Goal: Transaction & Acquisition: Purchase product/service

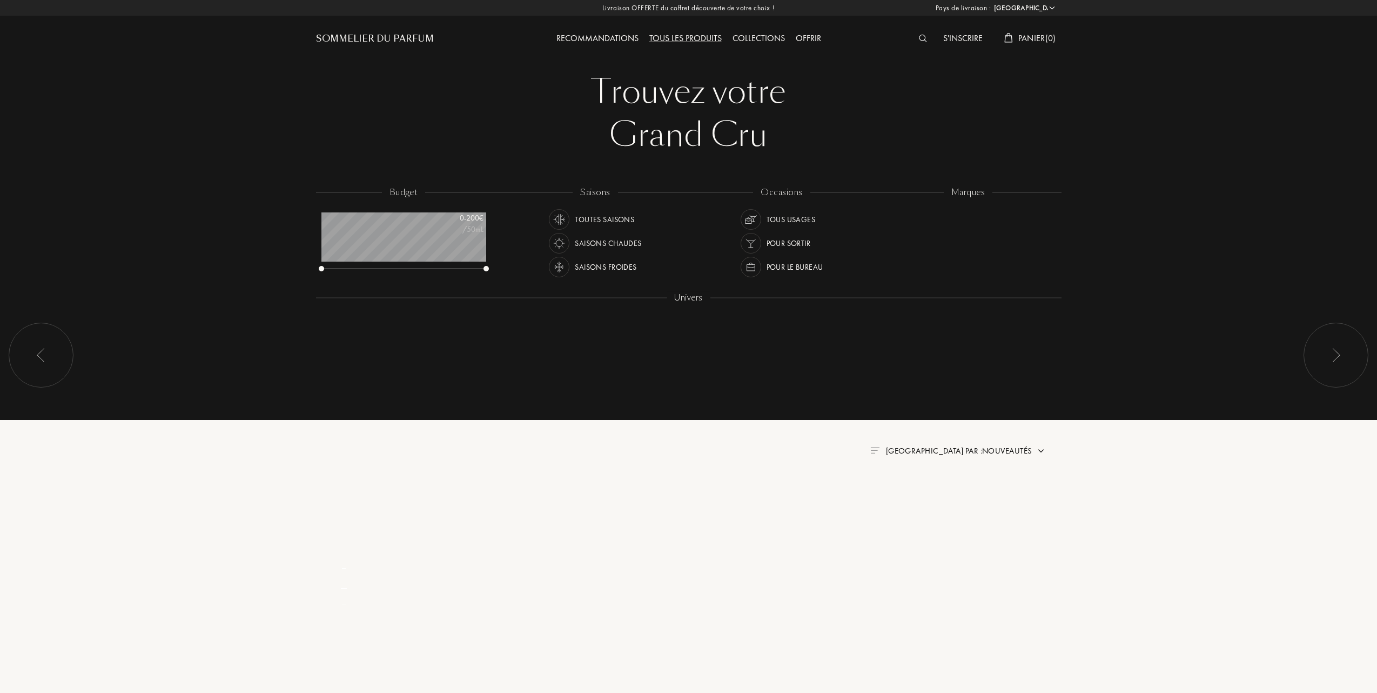
select select "FR"
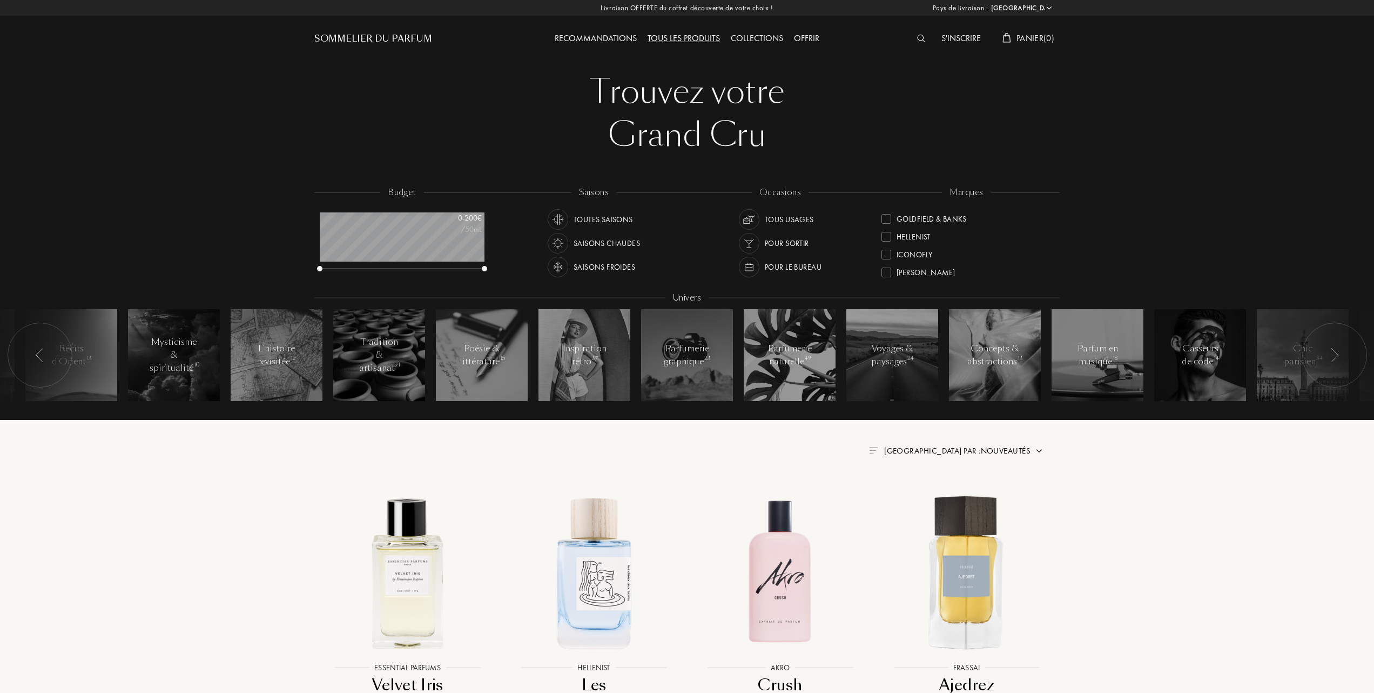
scroll to position [216, 0]
click at [887, 210] on div at bounding box center [887, 213] width 10 height 10
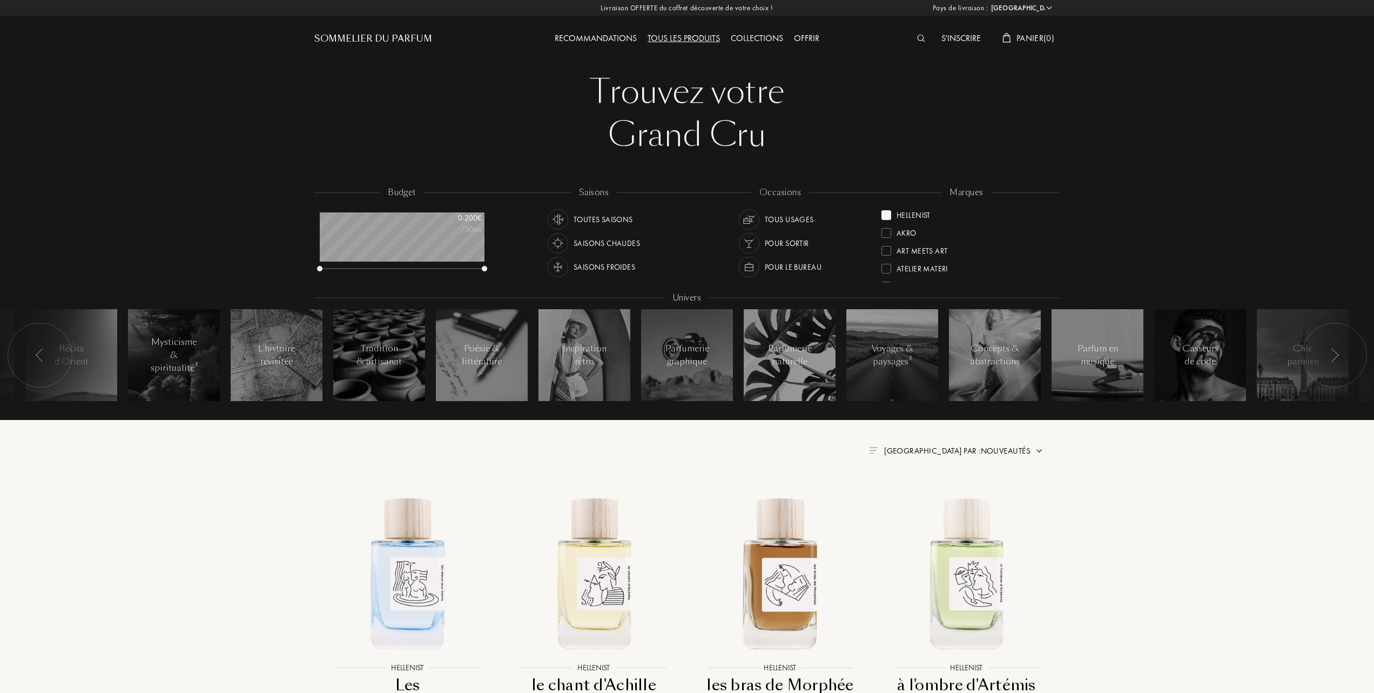
click at [964, 446] on span "Trier par : Nouveautés" at bounding box center [957, 450] width 146 height 11
click at [930, 495] on div at bounding box center [932, 498] width 8 height 8
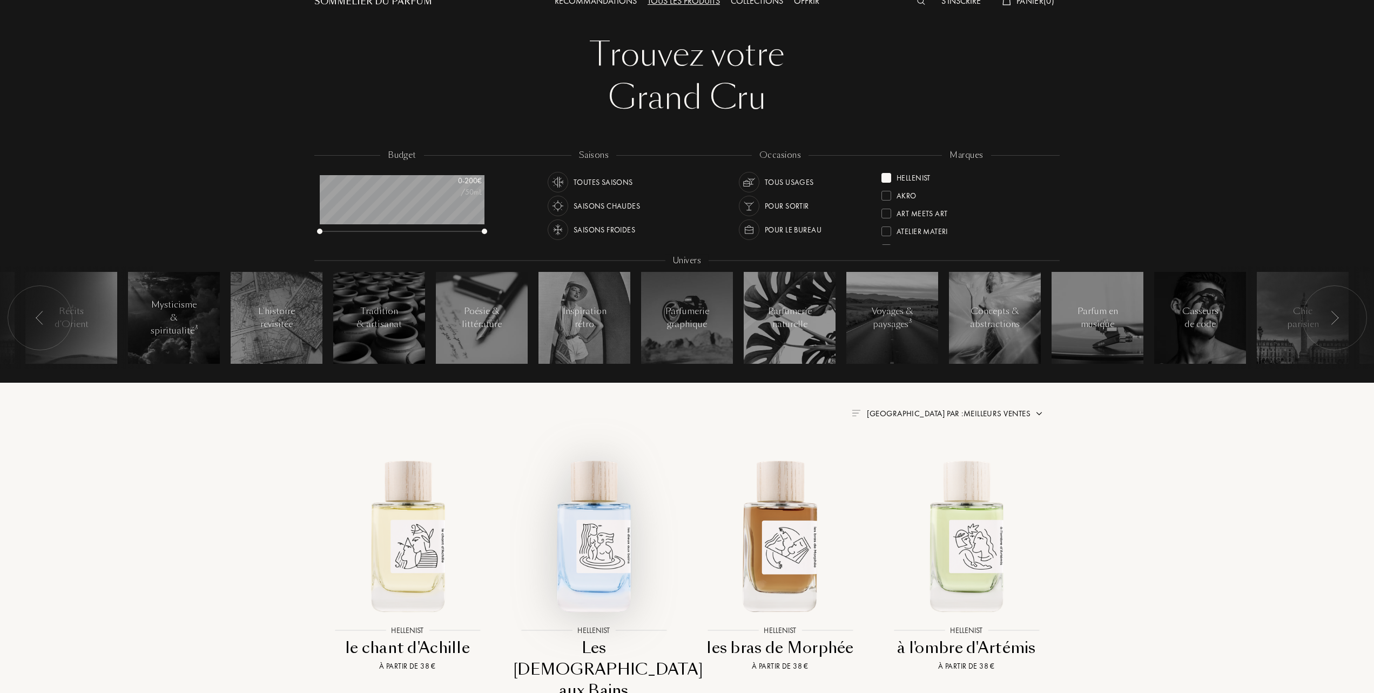
scroll to position [72, 0]
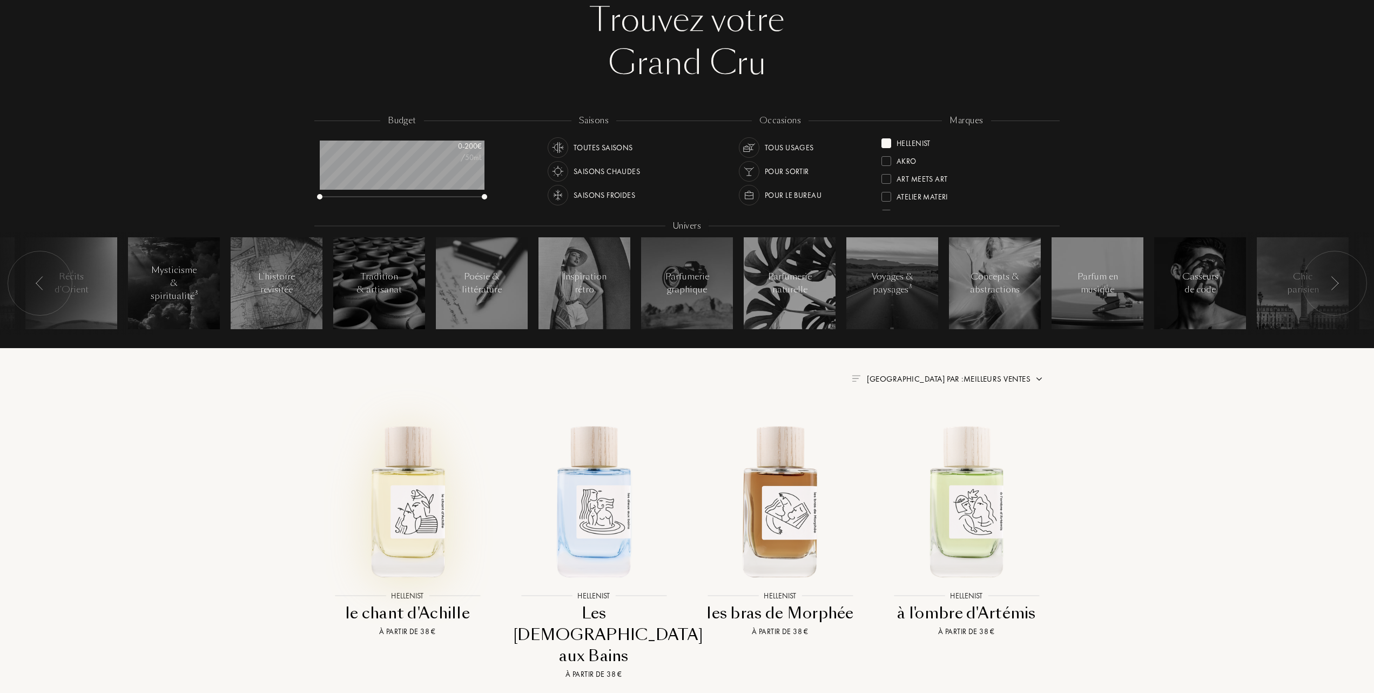
click at [414, 513] on img at bounding box center [408, 500] width 168 height 168
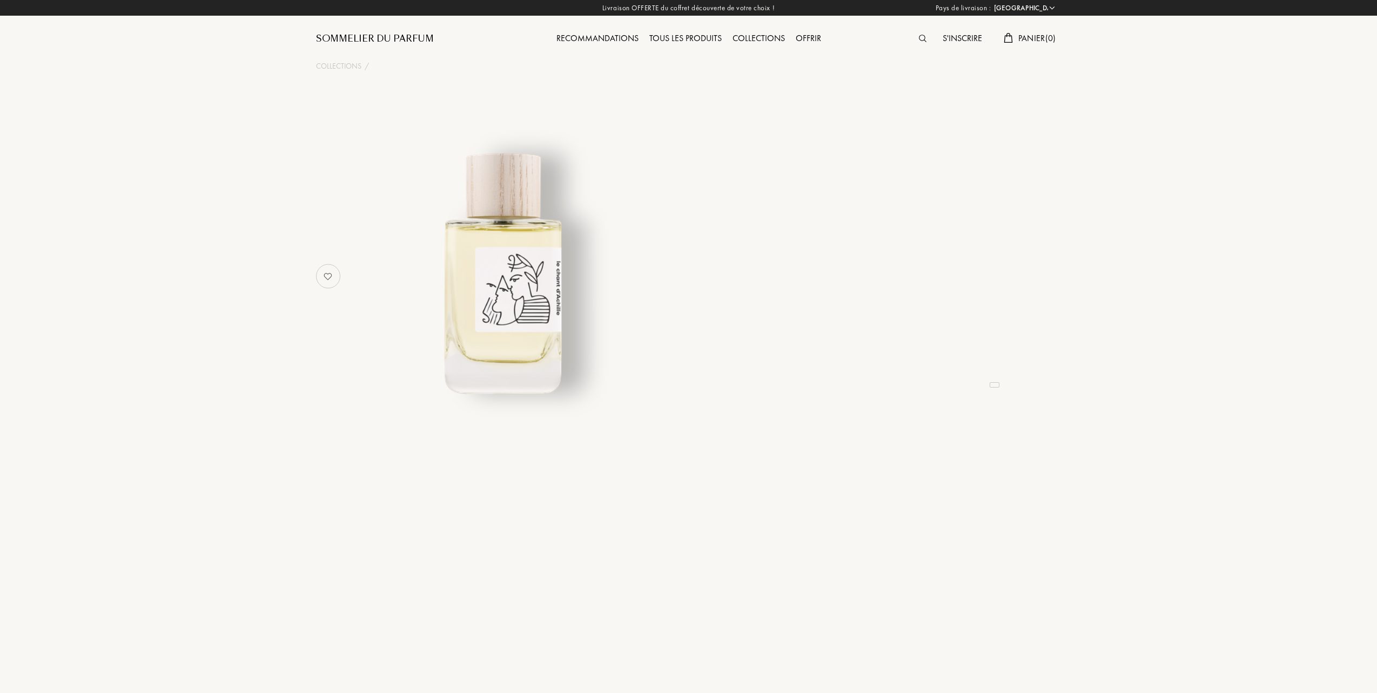
select select "FR"
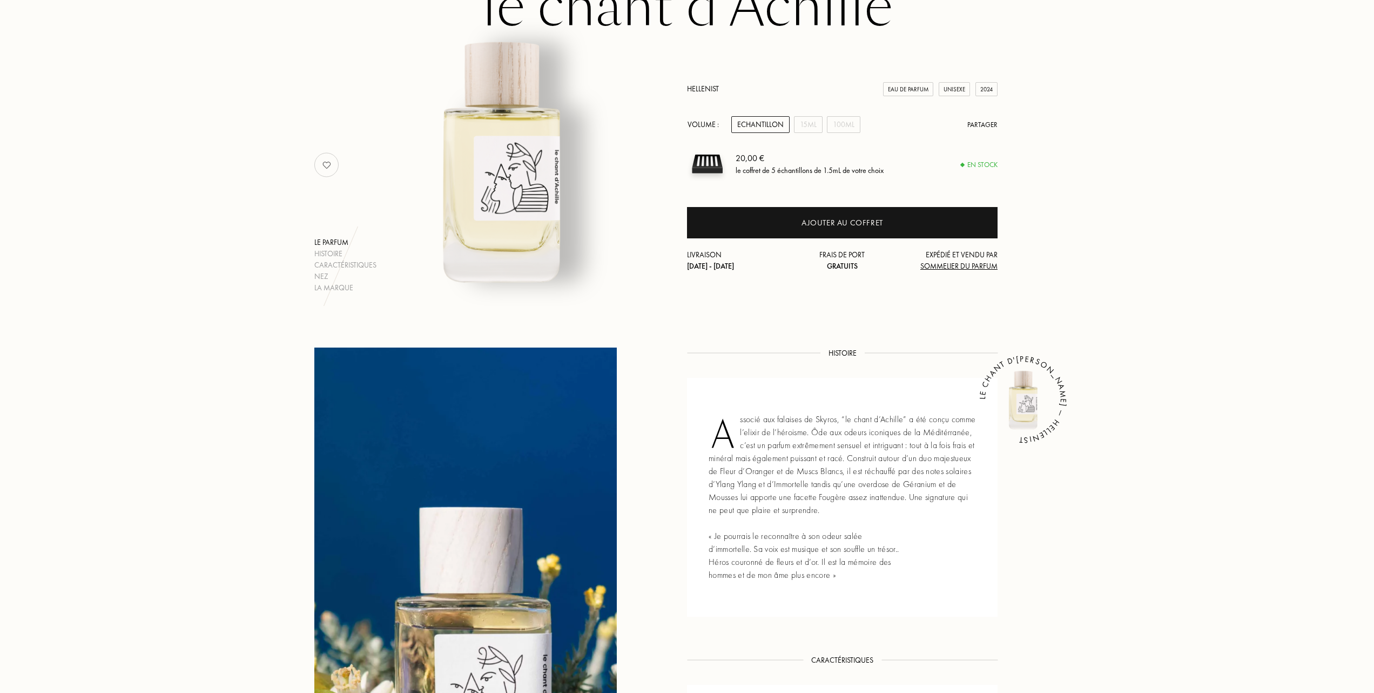
scroll to position [72, 0]
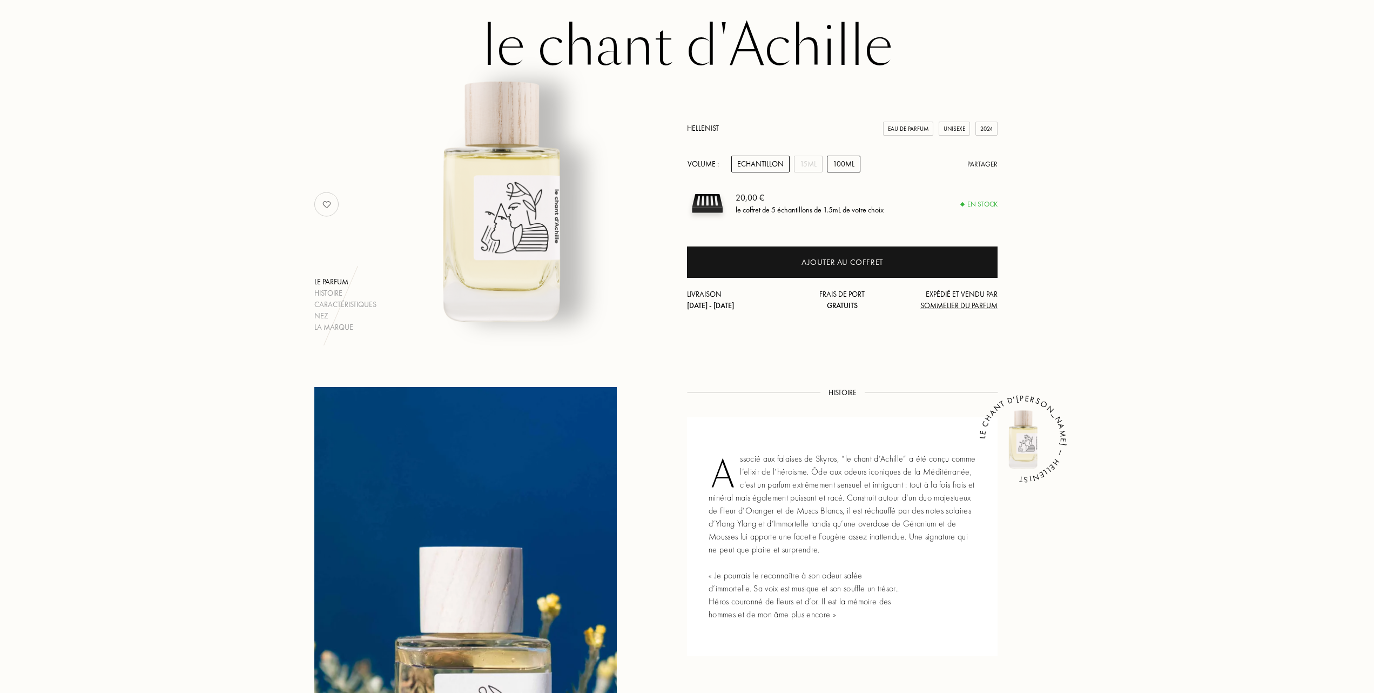
click at [845, 158] on div "100mL" at bounding box center [843, 164] width 33 height 17
click at [775, 160] on div "Echantillon" at bounding box center [760, 164] width 58 height 17
